Goal: Transaction & Acquisition: Purchase product/service

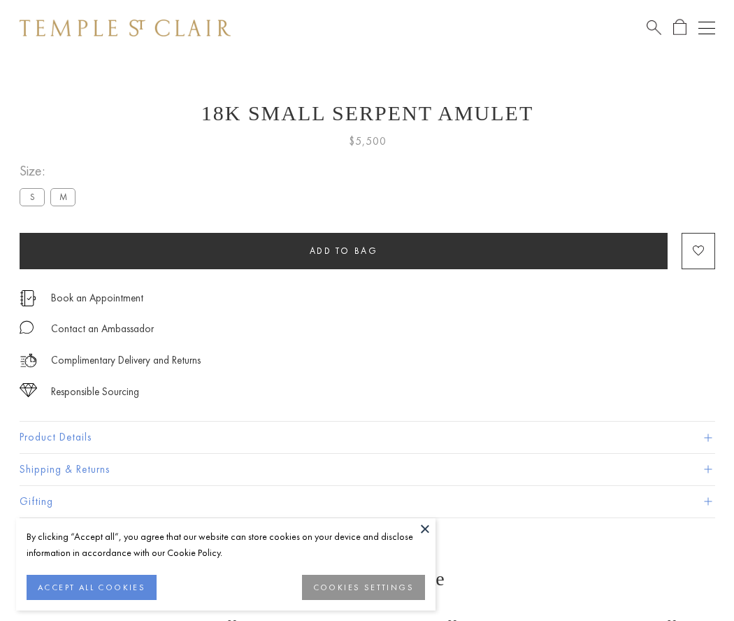
scroll to position [34, 0]
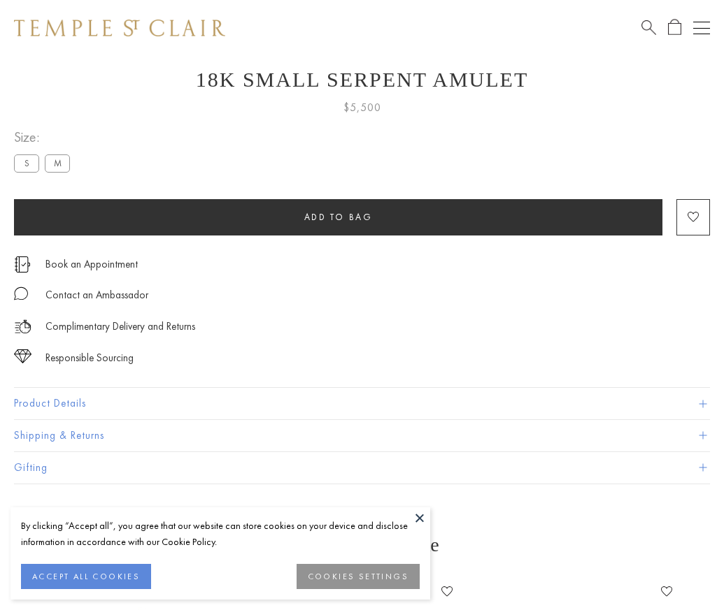
click at [338, 217] on span "Add to bag" at bounding box center [338, 217] width 69 height 12
